Goal: Information Seeking & Learning: Understand process/instructions

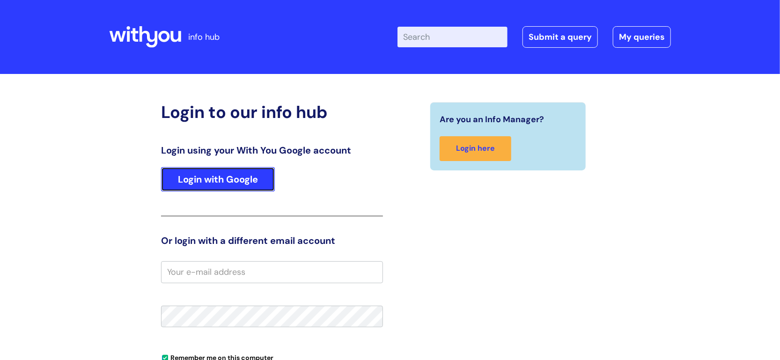
click at [259, 189] on link "Login with Google" at bounding box center [218, 179] width 114 height 24
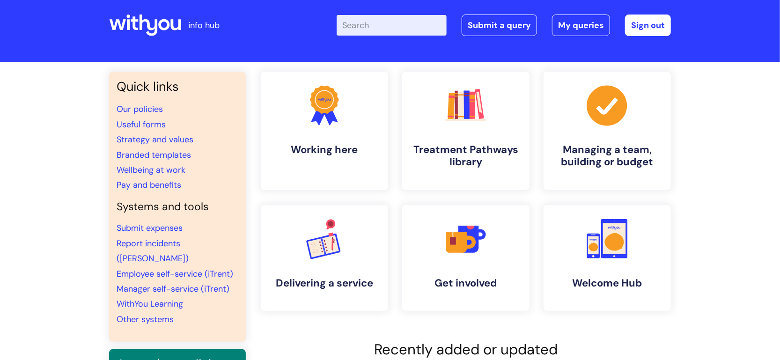
scroll to position [15, 0]
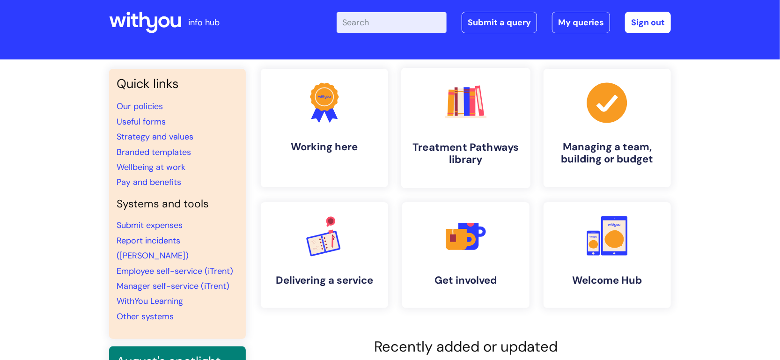
click at [504, 163] on h4 "Treatment Pathways library" at bounding box center [466, 153] width 114 height 25
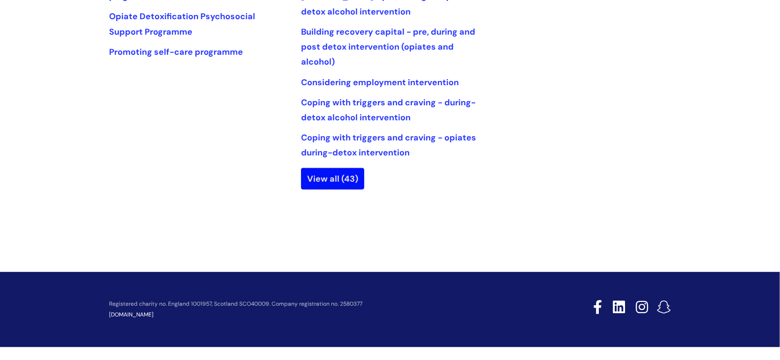
scroll to position [350, 0]
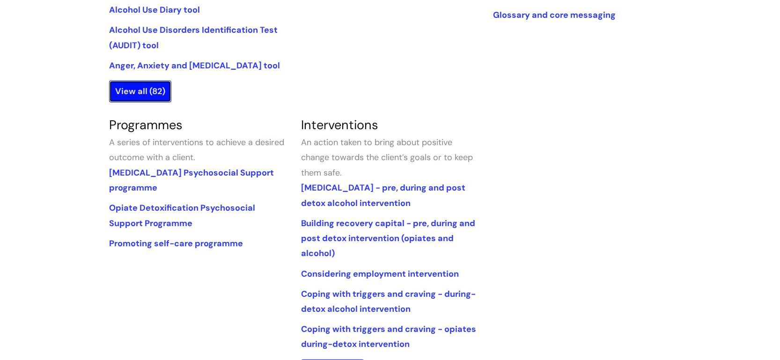
click at [161, 90] on link "View all (82)" at bounding box center [140, 92] width 62 height 22
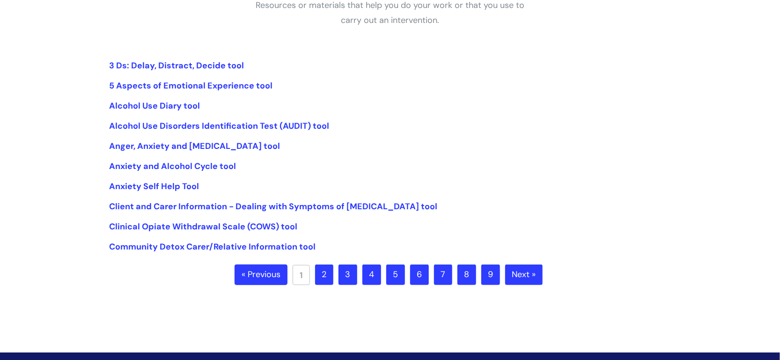
scroll to position [214, 0]
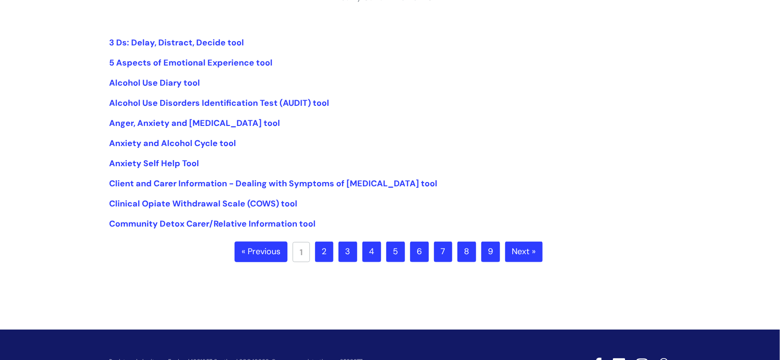
click at [330, 253] on link "2" at bounding box center [324, 252] width 18 height 21
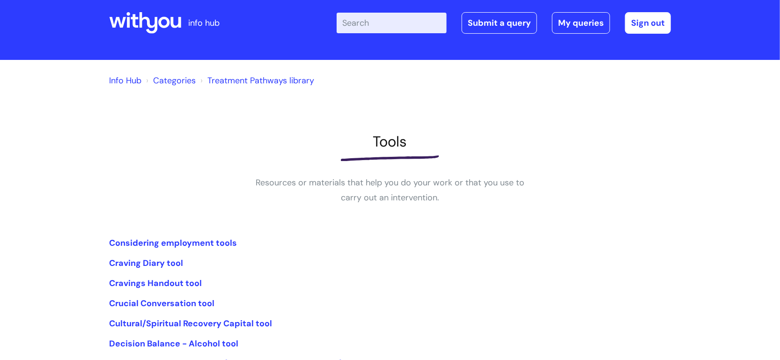
scroll to position [214, 0]
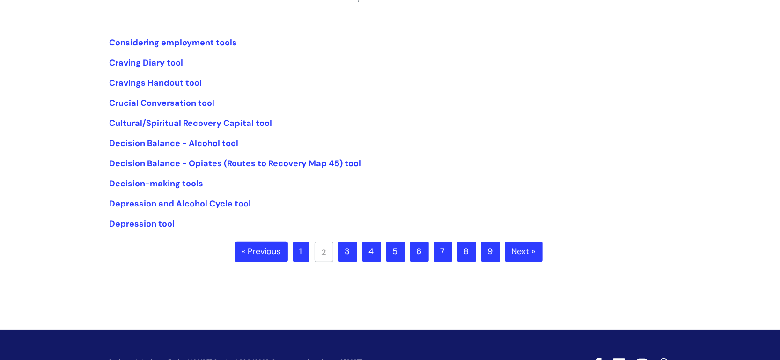
click at [306, 245] on link "1" at bounding box center [301, 252] width 16 height 21
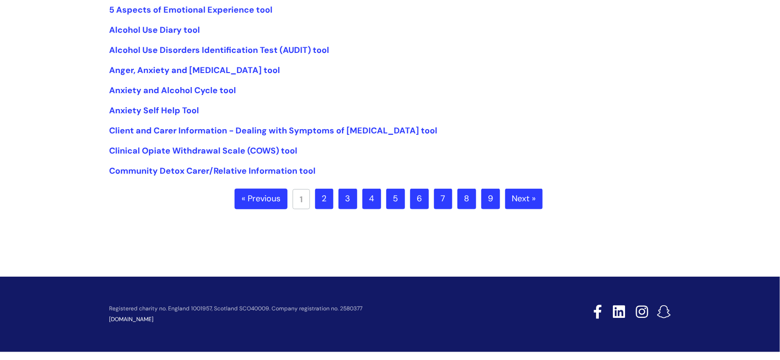
scroll to position [268, 0]
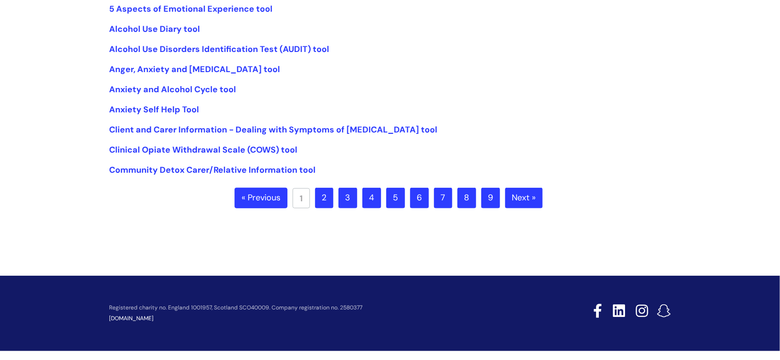
click at [345, 202] on link "3" at bounding box center [348, 198] width 19 height 21
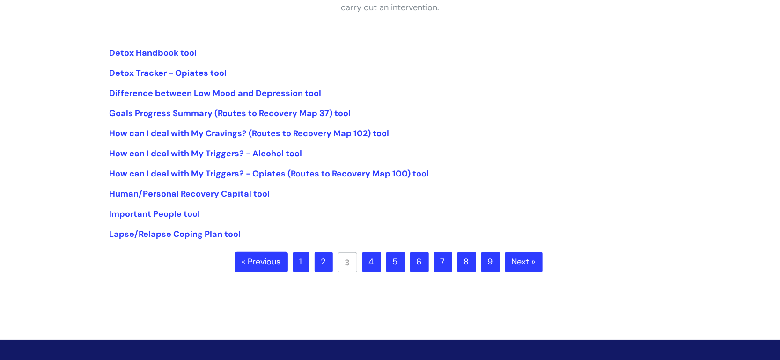
scroll to position [219, 0]
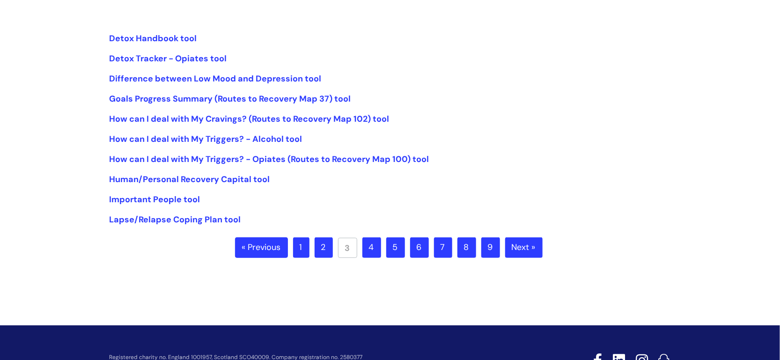
click at [369, 251] on link "4" at bounding box center [371, 247] width 19 height 21
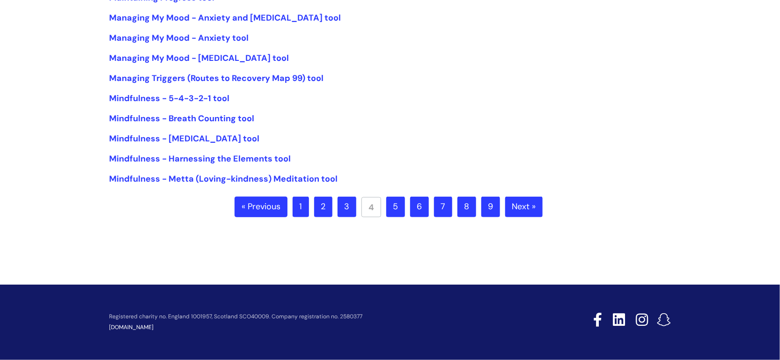
scroll to position [274, 0]
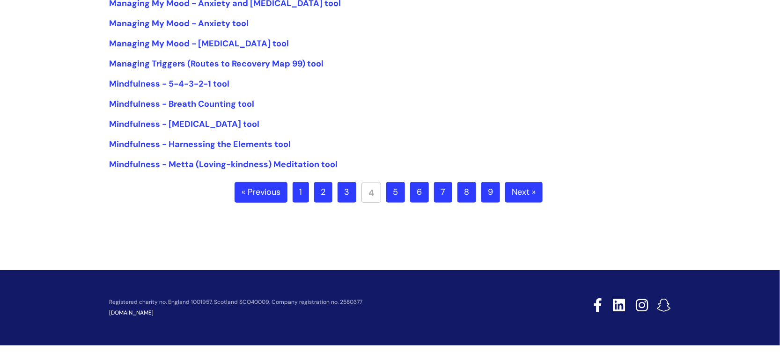
click at [401, 193] on link "5" at bounding box center [395, 192] width 19 height 21
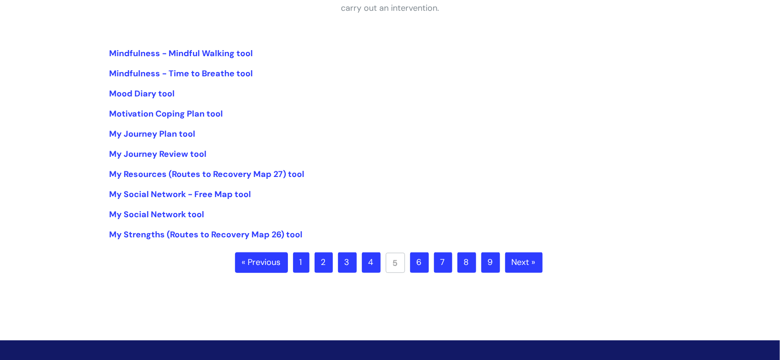
scroll to position [202, 0]
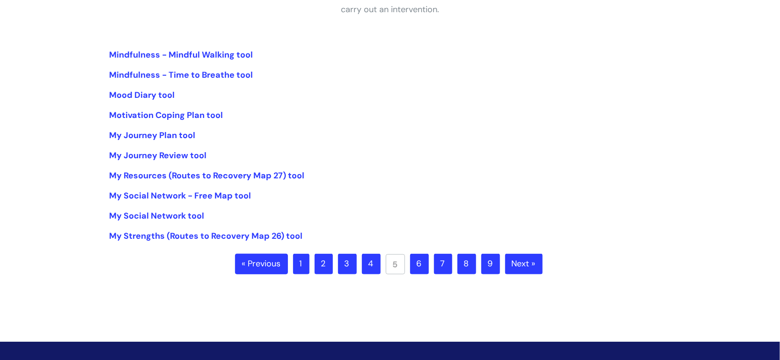
click at [413, 256] on link "6" at bounding box center [419, 264] width 19 height 21
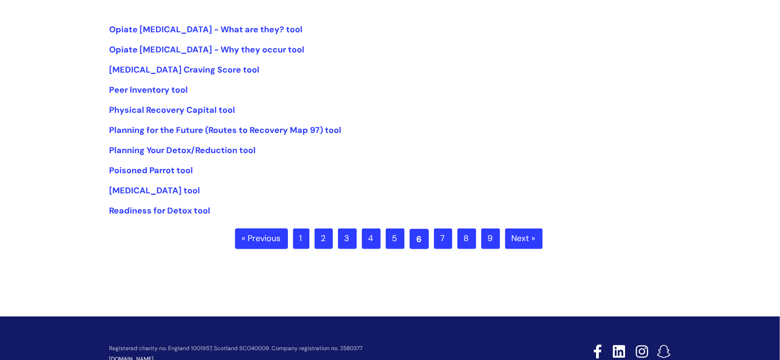
scroll to position [228, 0]
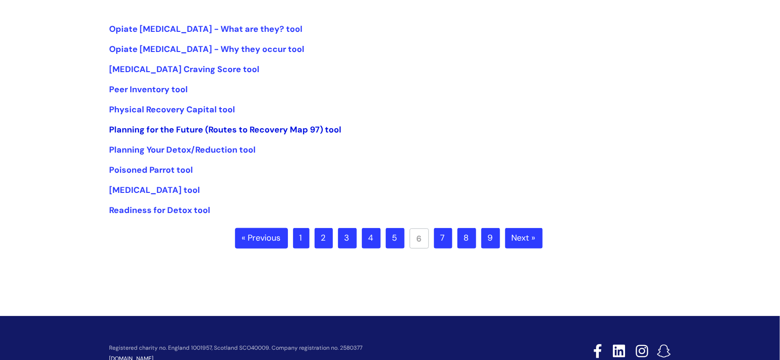
click at [266, 129] on link "Planning for the Future (Routes to Recovery Map 97) tool" at bounding box center [225, 129] width 232 height 11
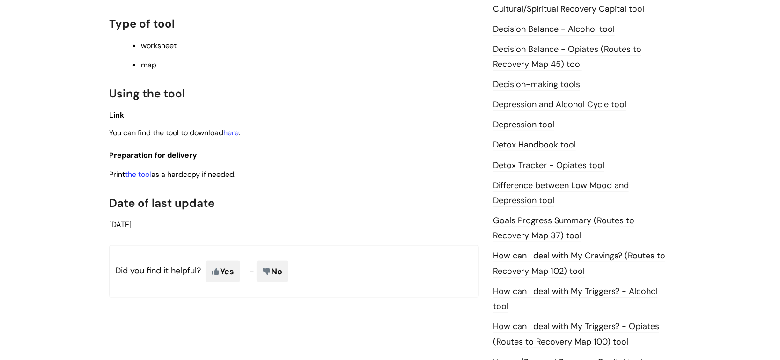
scroll to position [466, 0]
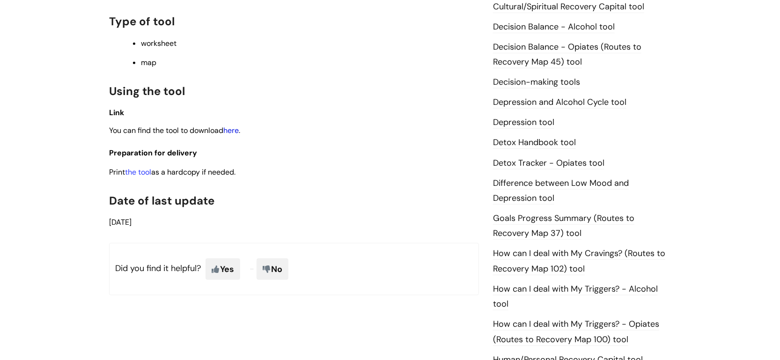
click at [239, 135] on link "here" at bounding box center [230, 130] width 15 height 10
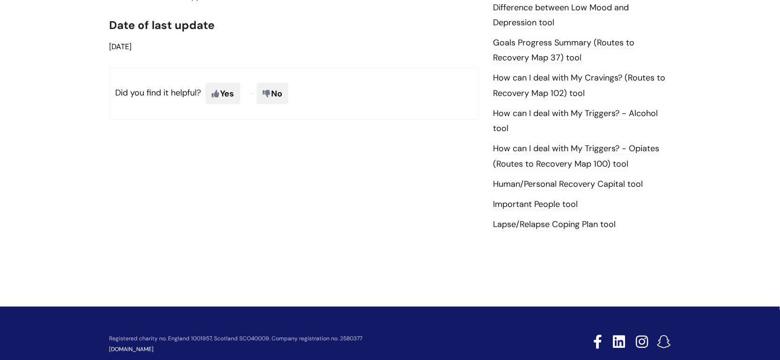
scroll to position [645, 0]
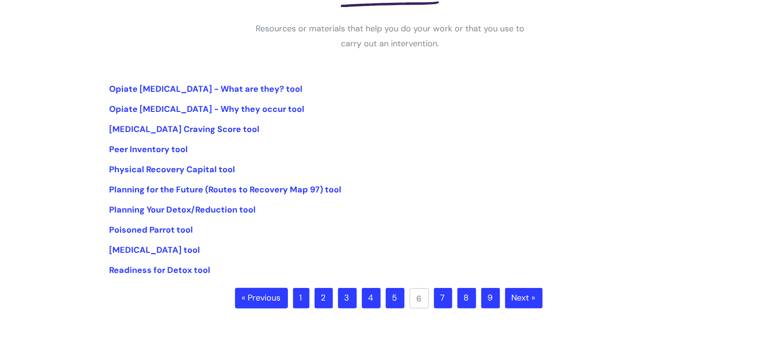
scroll to position [170, 0]
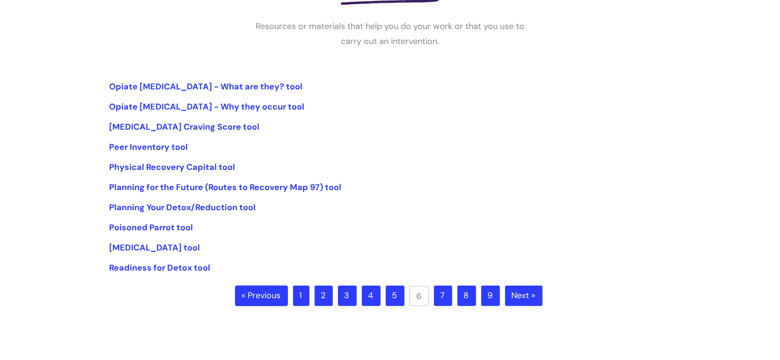
click at [390, 297] on link "5" at bounding box center [395, 296] width 19 height 21
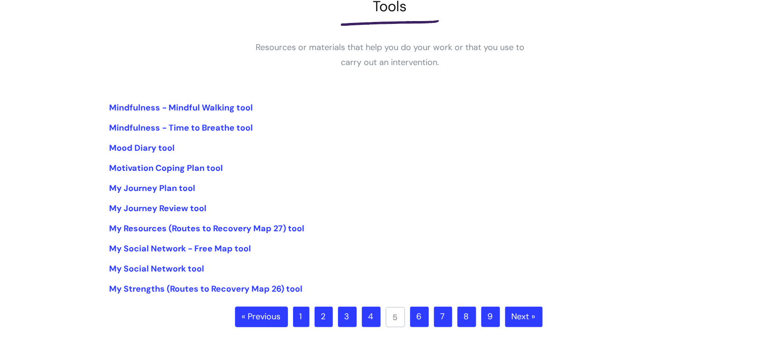
scroll to position [158, 0]
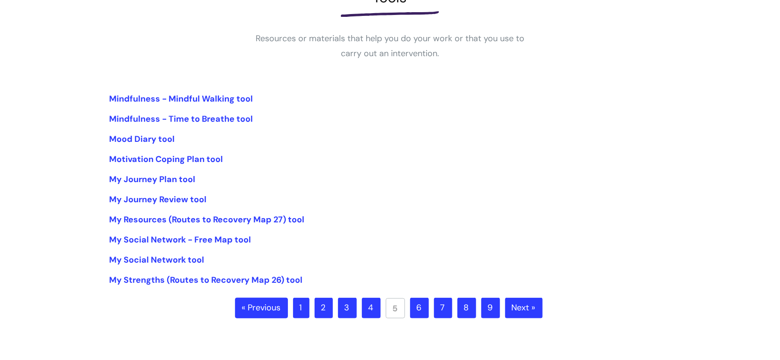
click at [368, 310] on link "4" at bounding box center [371, 308] width 19 height 21
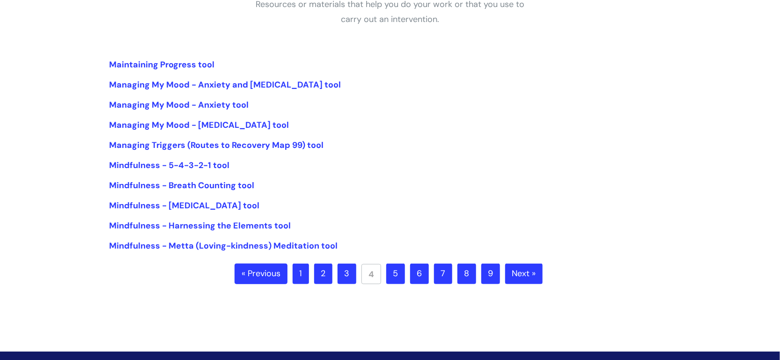
scroll to position [193, 0]
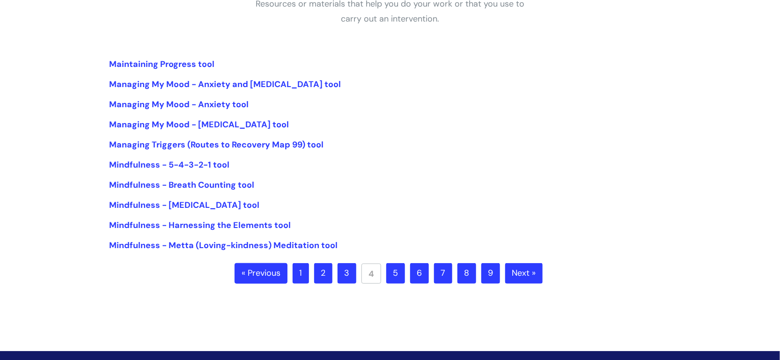
click at [351, 273] on link "3" at bounding box center [347, 273] width 19 height 21
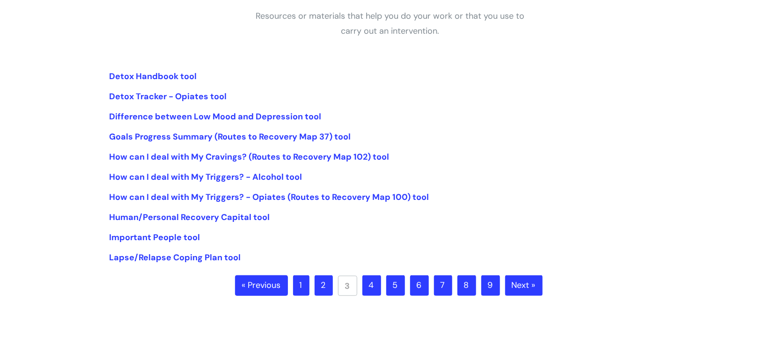
scroll to position [181, 0]
click at [330, 290] on link "2" at bounding box center [324, 285] width 18 height 21
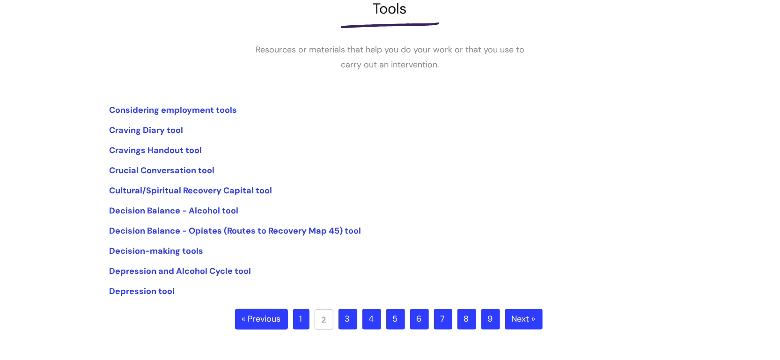
scroll to position [156, 0]
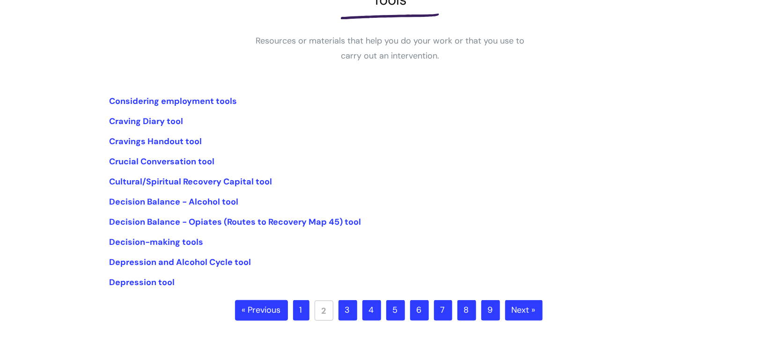
click at [301, 309] on link "1" at bounding box center [301, 310] width 16 height 21
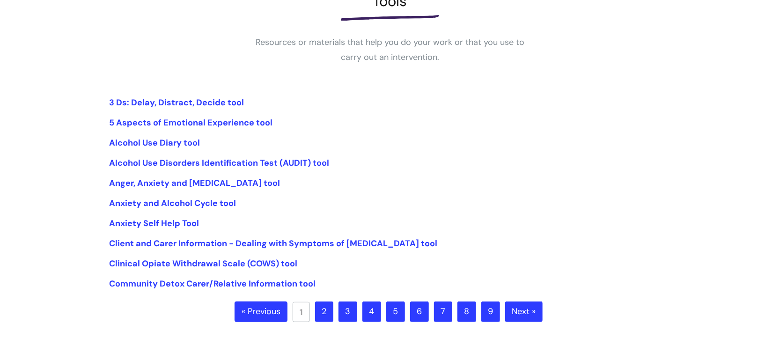
scroll to position [167, 0]
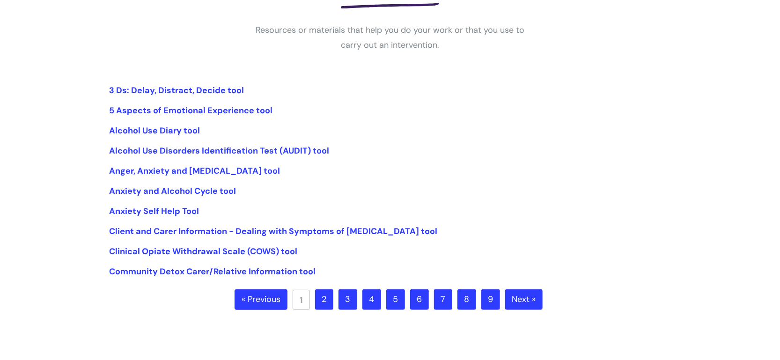
click at [371, 307] on link "4" at bounding box center [371, 299] width 19 height 21
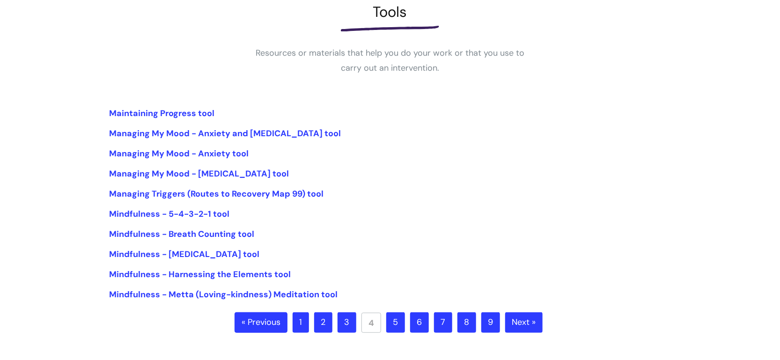
scroll to position [152, 0]
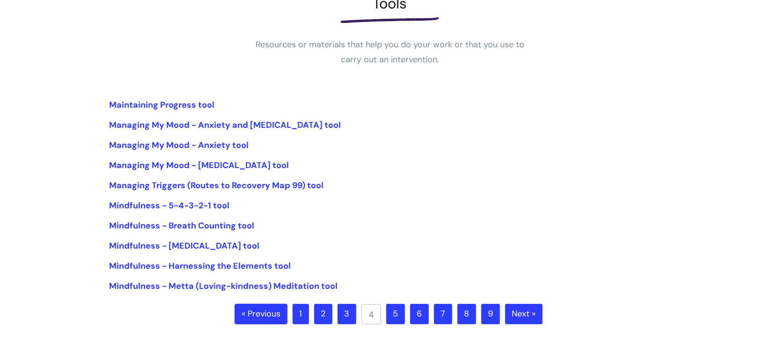
click at [394, 313] on link "5" at bounding box center [395, 314] width 19 height 21
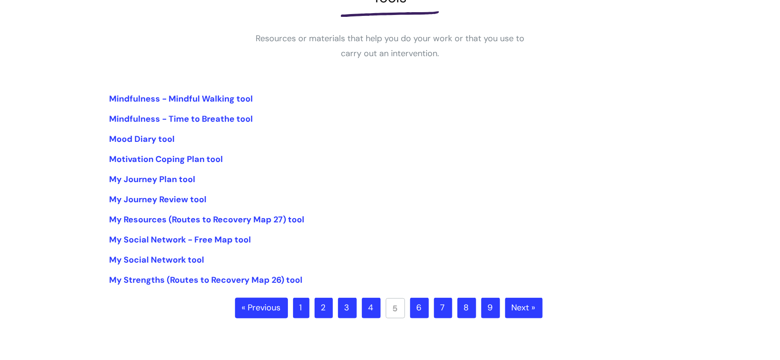
scroll to position [167, 0]
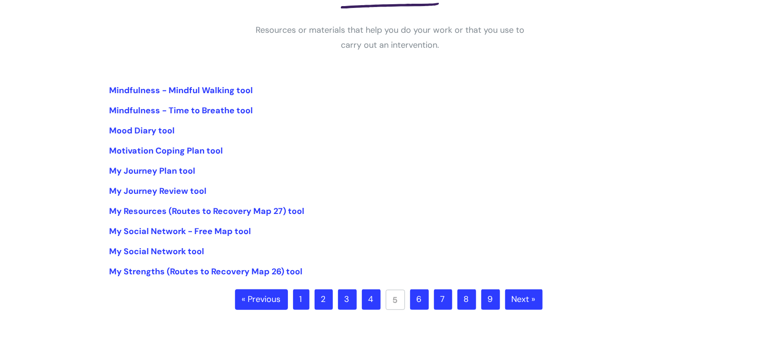
click at [414, 298] on link "6" at bounding box center [419, 299] width 19 height 21
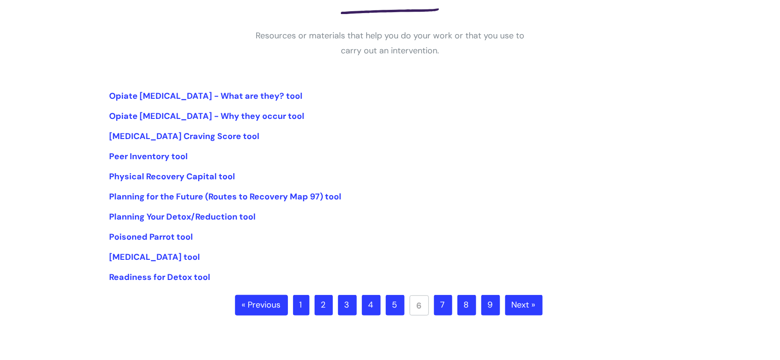
scroll to position [169, 0]
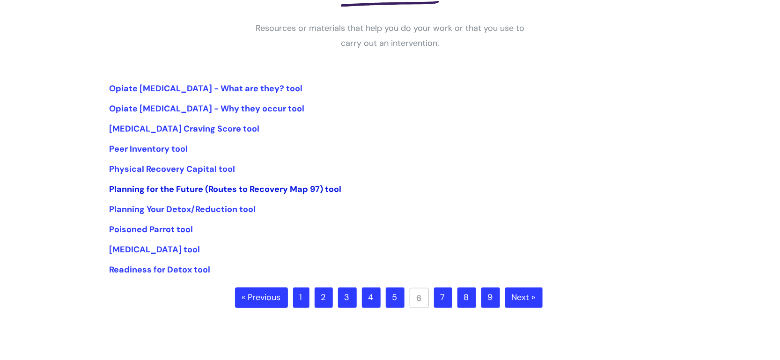
click at [243, 185] on link "Planning for the Future (Routes to Recovery Map 97) tool" at bounding box center [225, 189] width 232 height 11
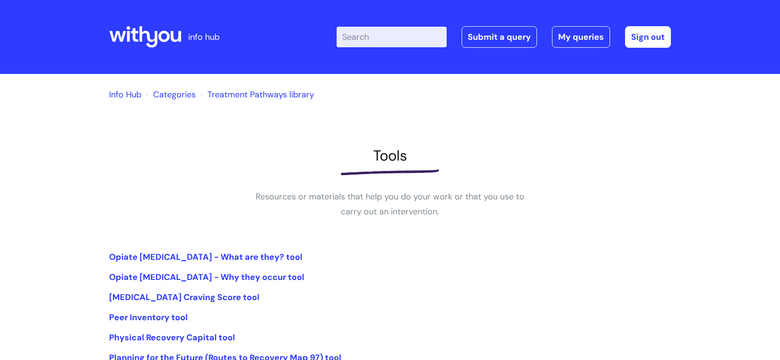
scroll to position [169, 0]
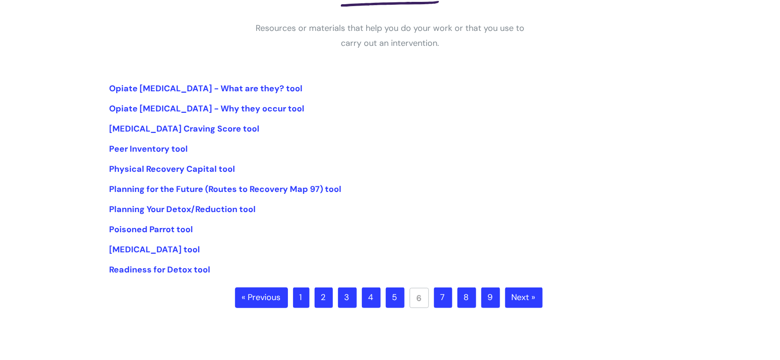
click at [433, 304] on ul "« Previous 1 2 3 4 5 6 7 8 9 Next »" at bounding box center [390, 304] width 310 height 33
click at [442, 297] on link "7" at bounding box center [443, 298] width 18 height 21
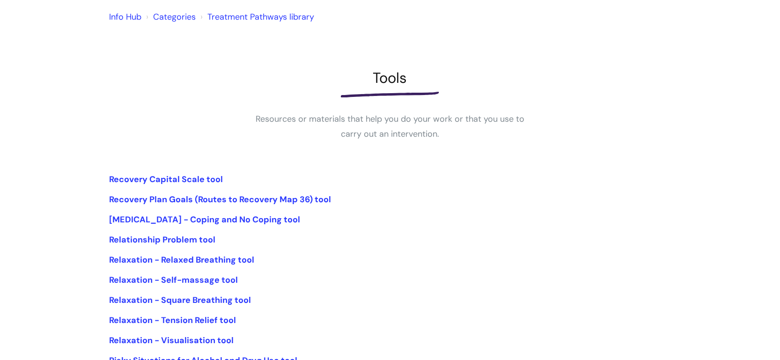
scroll to position [93, 0]
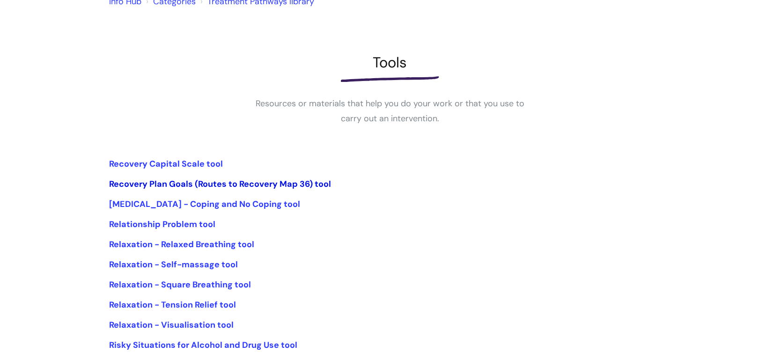
click at [231, 179] on link "Recovery Plan Goals (Routes to Recovery Map 36) tool" at bounding box center [220, 183] width 222 height 11
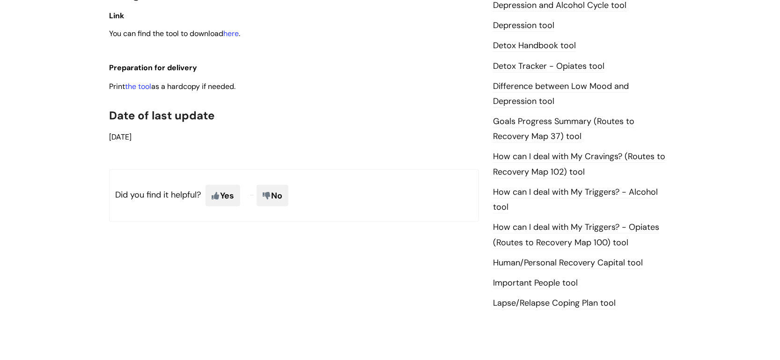
scroll to position [501, 0]
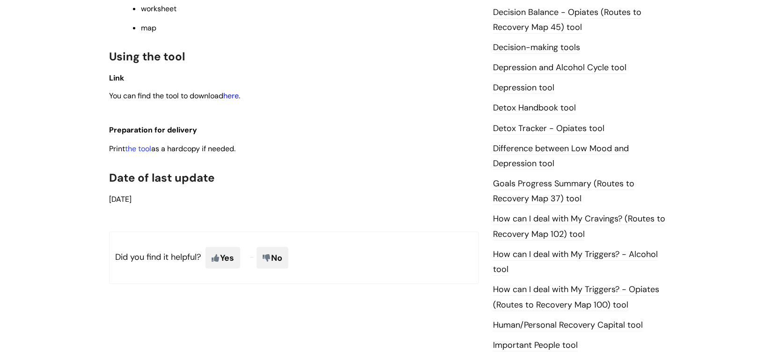
click at [229, 94] on link "here" at bounding box center [230, 96] width 15 height 10
